Goal: Information Seeking & Learning: Learn about a topic

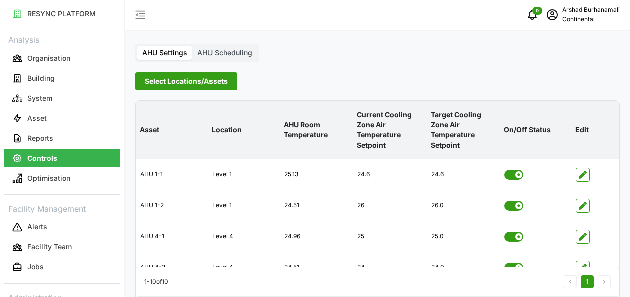
scroll to position [80, 0]
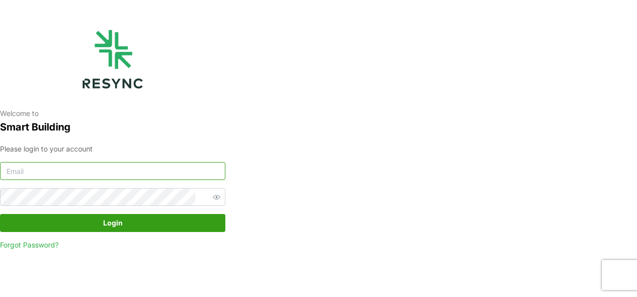
click at [87, 173] on input at bounding box center [112, 171] width 225 height 18
type input "burhanamali.arshad@aumovio.com"
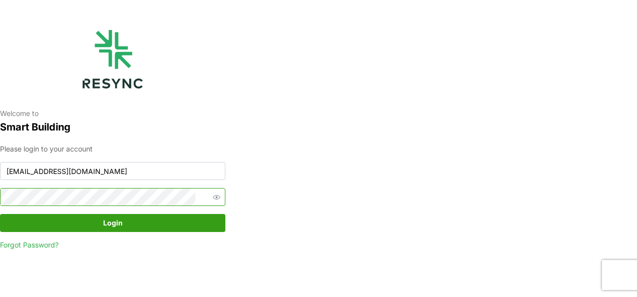
click at [210, 194] on span "button" at bounding box center [216, 197] width 12 height 12
click at [0, 214] on button "Login" at bounding box center [112, 223] width 225 height 18
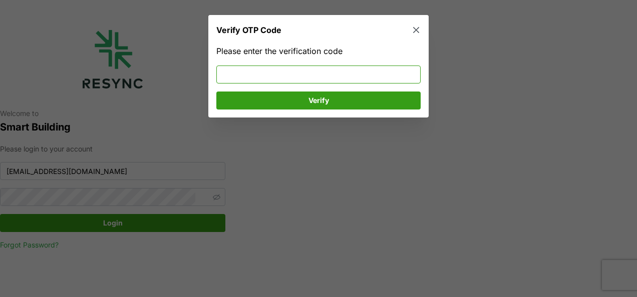
click at [287, 67] on input at bounding box center [318, 74] width 204 height 18
type input "086857"
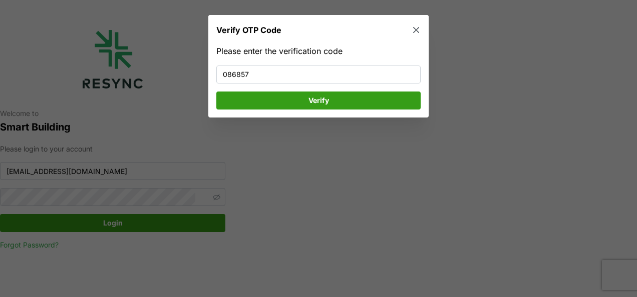
click at [295, 94] on span "Verify" at bounding box center [318, 100] width 185 height 17
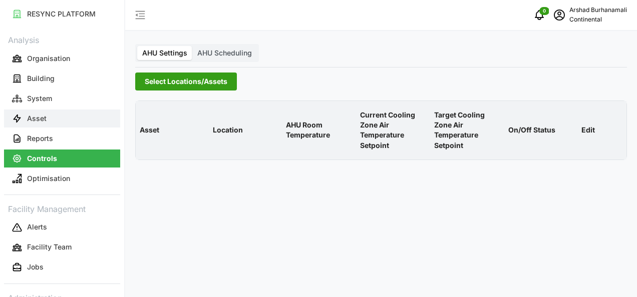
click at [48, 120] on button "Asset" at bounding box center [62, 119] width 116 height 18
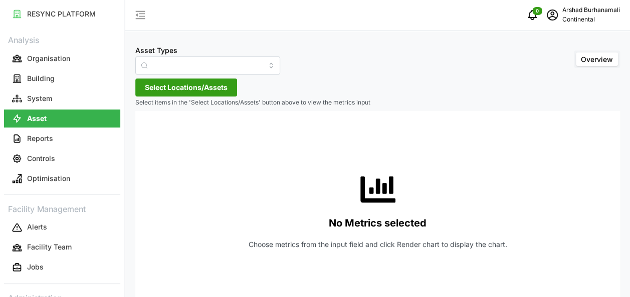
type input "Air Handling Unit"
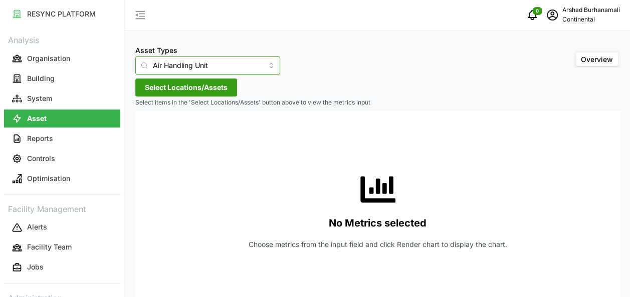
click at [197, 67] on input "Air Handling Unit" at bounding box center [207, 66] width 145 height 18
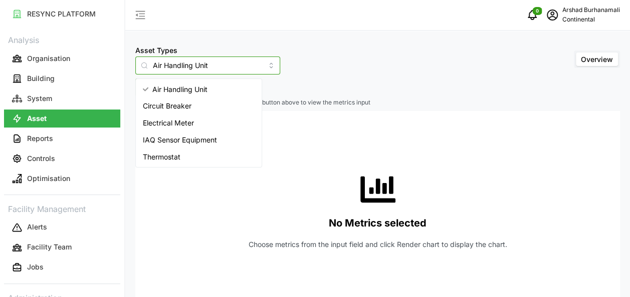
click at [213, 67] on input "Air Handling Unit" at bounding box center [207, 66] width 145 height 18
click at [321, 85] on div "Asset Types Air Handling Unit Overview Select Locations/Assets Select items in …" at bounding box center [377, 161] width 504 height 322
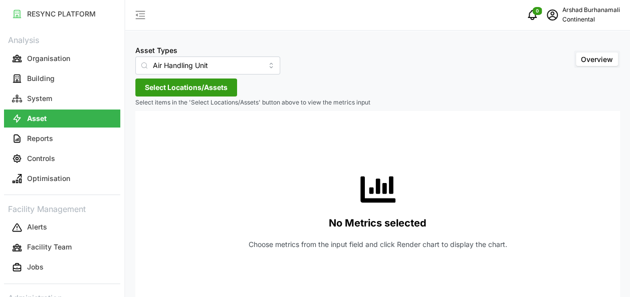
click at [211, 92] on span "Select Locations/Assets" at bounding box center [186, 87] width 83 height 17
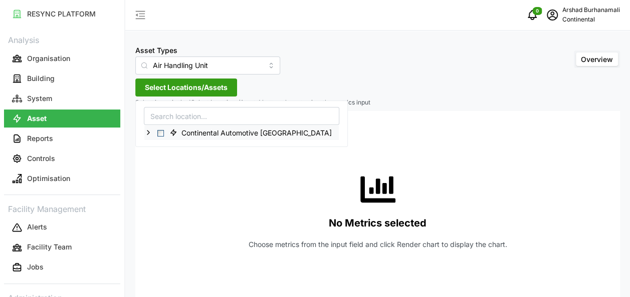
click at [145, 132] on icon at bounding box center [148, 133] width 8 height 8
click at [153, 146] on icon at bounding box center [156, 147] width 8 height 8
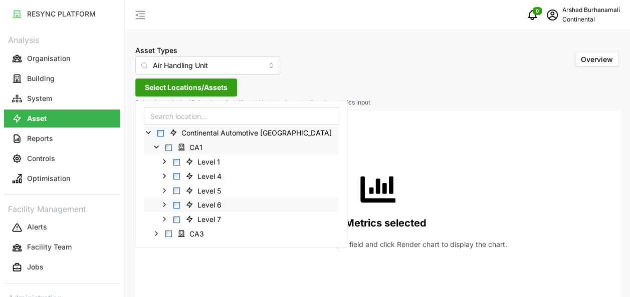
click at [174, 204] on span "Select Level 6" at bounding box center [176, 205] width 7 height 7
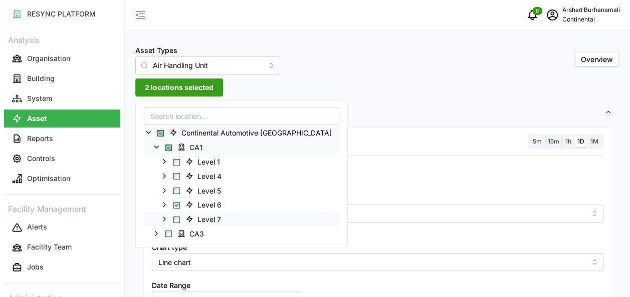
click at [177, 219] on span "Select Level 7" at bounding box center [176, 219] width 7 height 7
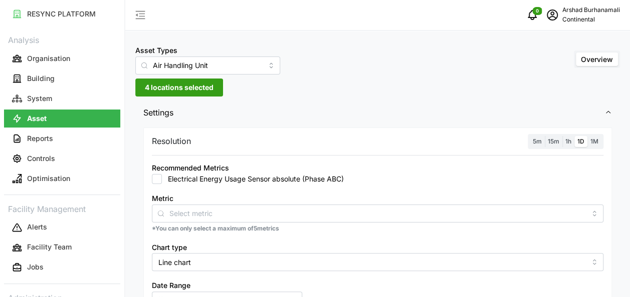
click at [375, 154] on div "Resolution 5m 15m 1h 1D 1M Recommended Metrics Electrical Energy Usage Sensor a…" at bounding box center [377, 281] width 468 height 307
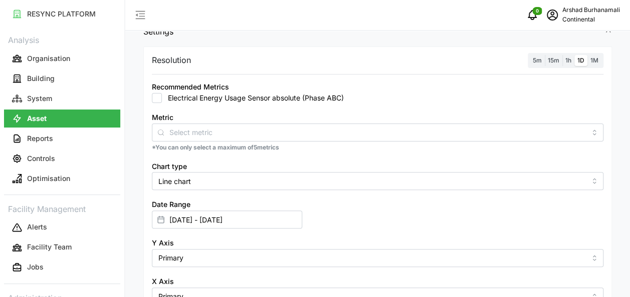
scroll to position [100, 0]
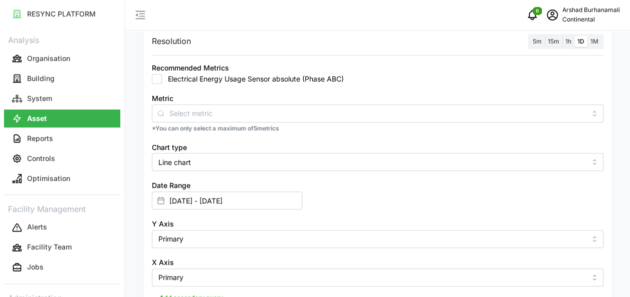
click at [159, 76] on input "Electrical Energy Usage Sensor absolute (Phase ABC)" at bounding box center [157, 79] width 10 height 10
checkbox input "true"
click at [539, 45] on label "5m" at bounding box center [536, 42] width 15 height 12
click at [529, 36] on input "5m" at bounding box center [529, 36] width 0 height 0
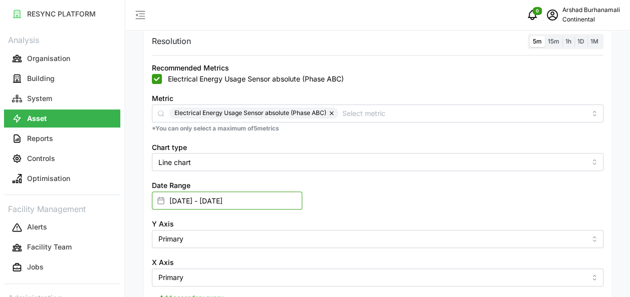
click at [258, 200] on input "[DATE] - [DATE]" at bounding box center [227, 201] width 150 height 18
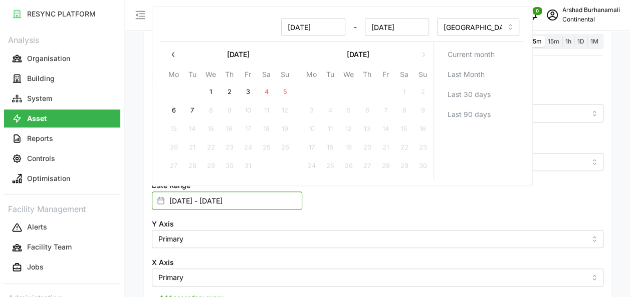
click at [250, 200] on input "[DATE] - [DATE]" at bounding box center [227, 201] width 150 height 18
click at [172, 110] on button "6" at bounding box center [173, 111] width 18 height 18
type input "[DATE] - [DATE]"
type input "[DATE]"
click at [171, 111] on button "6" at bounding box center [173, 111] width 18 height 18
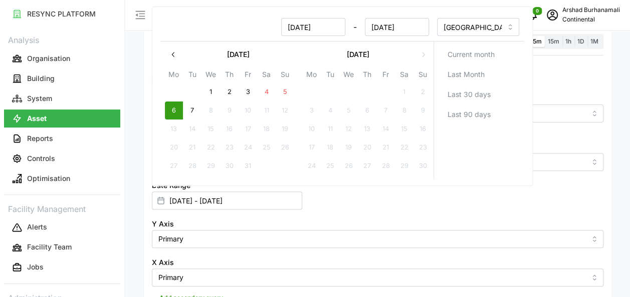
type input "[DATE] - [DATE]"
type input "[DATE]"
click at [539, 189] on div "Date Range [DATE] - [DATE]" at bounding box center [377, 194] width 459 height 39
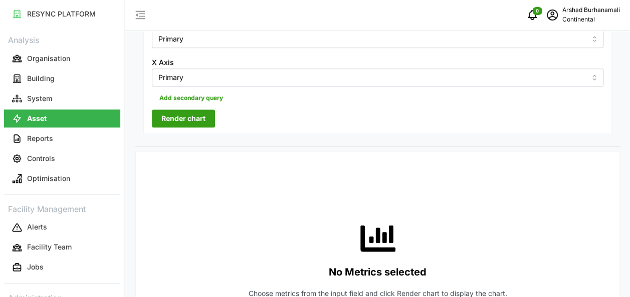
scroll to position [250, 0]
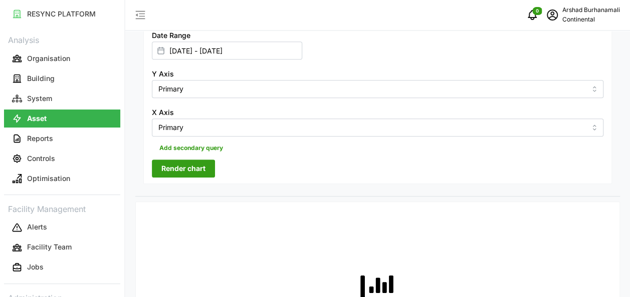
click at [192, 175] on span "Render chart" at bounding box center [183, 168] width 44 height 17
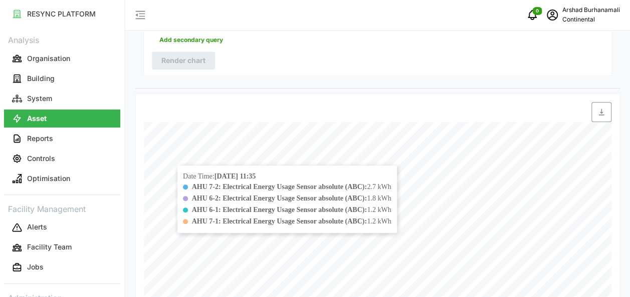
scroll to position [398, 0]
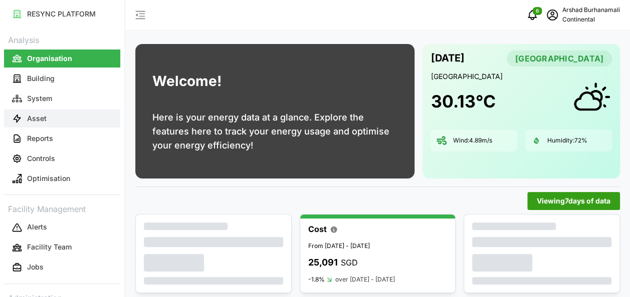
click at [51, 120] on button "Asset" at bounding box center [62, 119] width 116 height 18
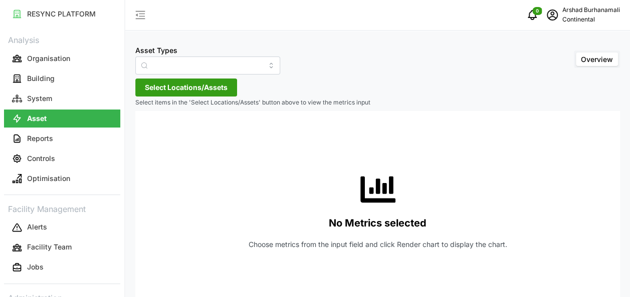
type input "Air Handling Unit"
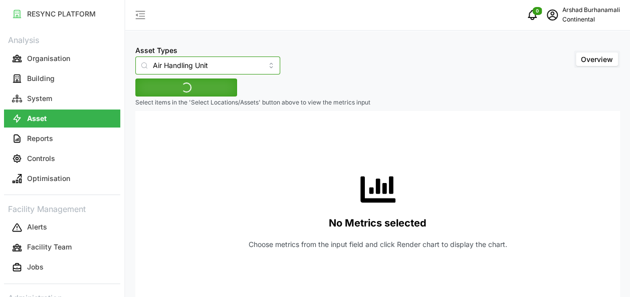
click at [183, 69] on input "Air Handling Unit" at bounding box center [207, 66] width 145 height 18
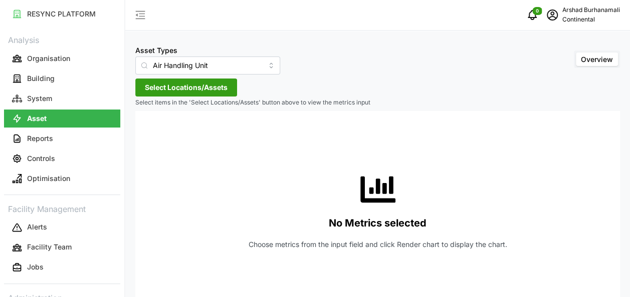
click at [270, 95] on div "Asset Types Air Handling Unit Overview Select Locations/Assets Select items in …" at bounding box center [377, 161] width 504 height 322
click at [202, 88] on span "Select Locations/Assets" at bounding box center [186, 87] width 83 height 17
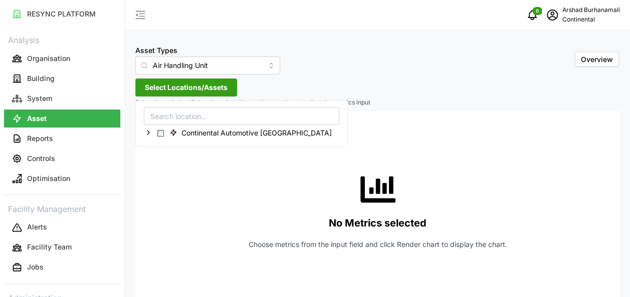
click at [144, 134] on div "Continental Automotive [GEOGRAPHIC_DATA]" at bounding box center [241, 133] width 195 height 16
click at [146, 132] on icon at bounding box center [148, 133] width 8 height 8
click at [154, 146] on icon at bounding box center [156, 147] width 8 height 8
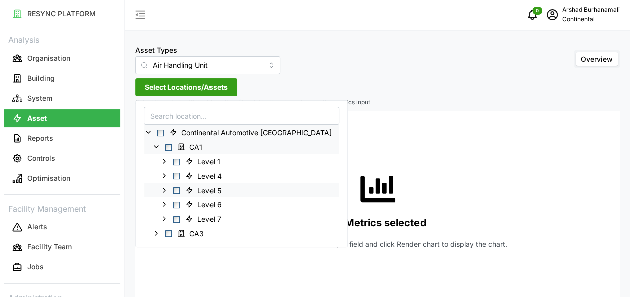
click at [174, 189] on span "Select Level 5" at bounding box center [176, 191] width 7 height 7
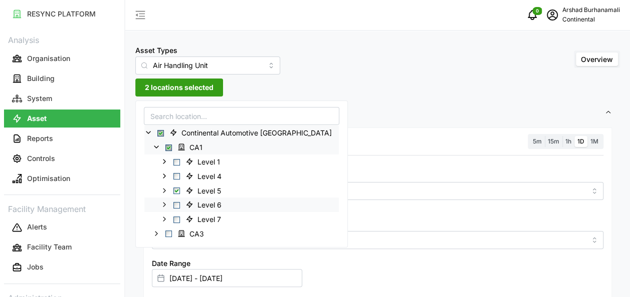
click at [177, 207] on span "Select Level 6" at bounding box center [176, 205] width 7 height 7
click at [176, 219] on span "Select Level 7" at bounding box center [176, 219] width 7 height 7
